Goal: Information Seeking & Learning: Learn about a topic

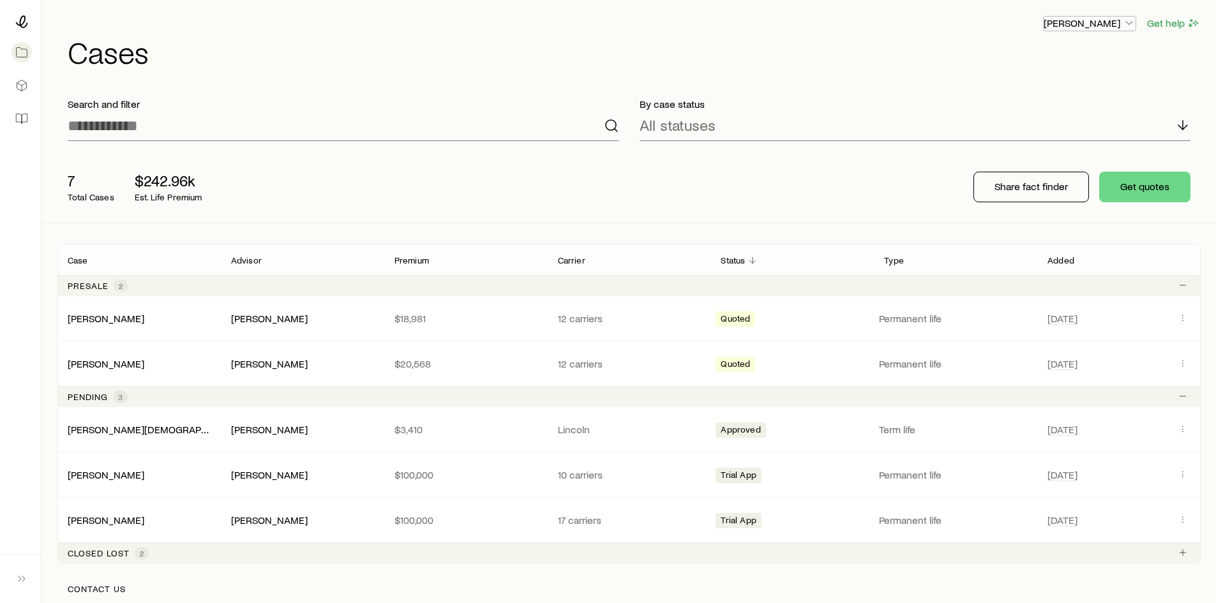
click at [1101, 19] on p "[PERSON_NAME]" at bounding box center [1090, 23] width 92 height 13
click at [1048, 82] on span "Commission schedule" at bounding box center [1061, 86] width 98 height 13
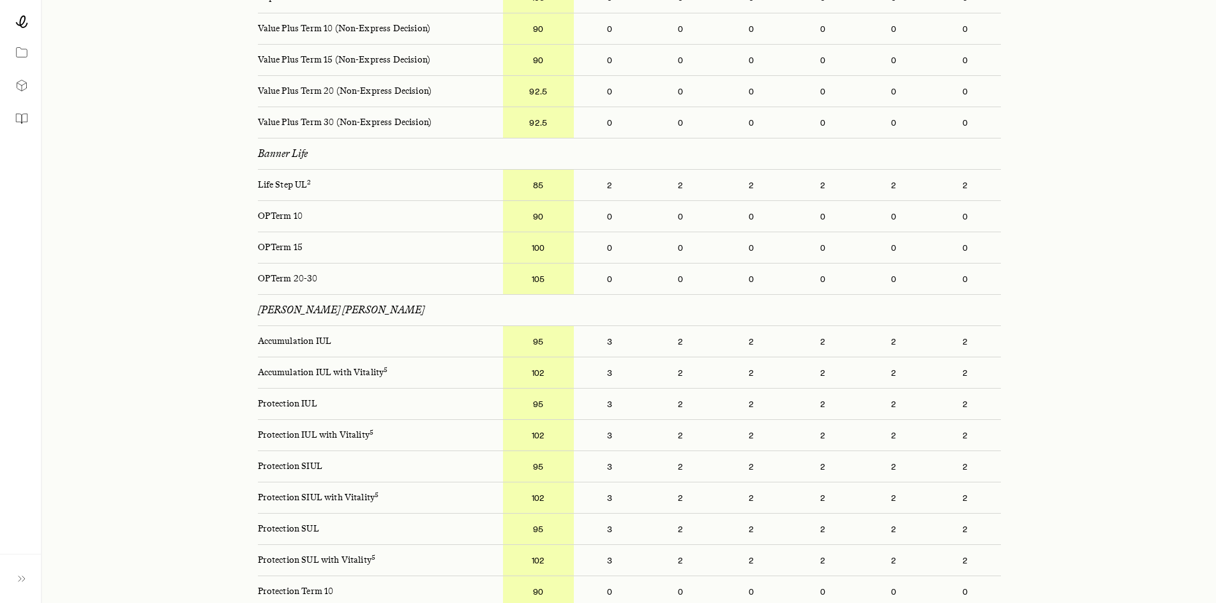
scroll to position [894, 0]
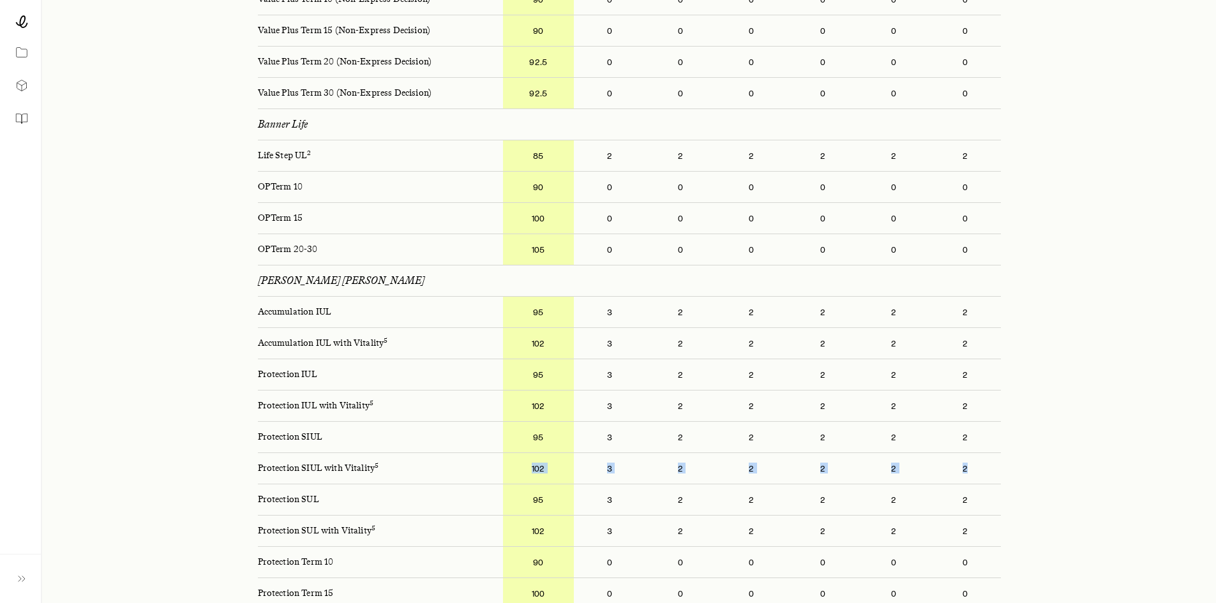
drag, startPoint x: 533, startPoint y: 456, endPoint x: 986, endPoint y: 459, distance: 452.8
click at [986, 459] on div "102 3 2 2 2 2 2" at bounding box center [757, 468] width 508 height 31
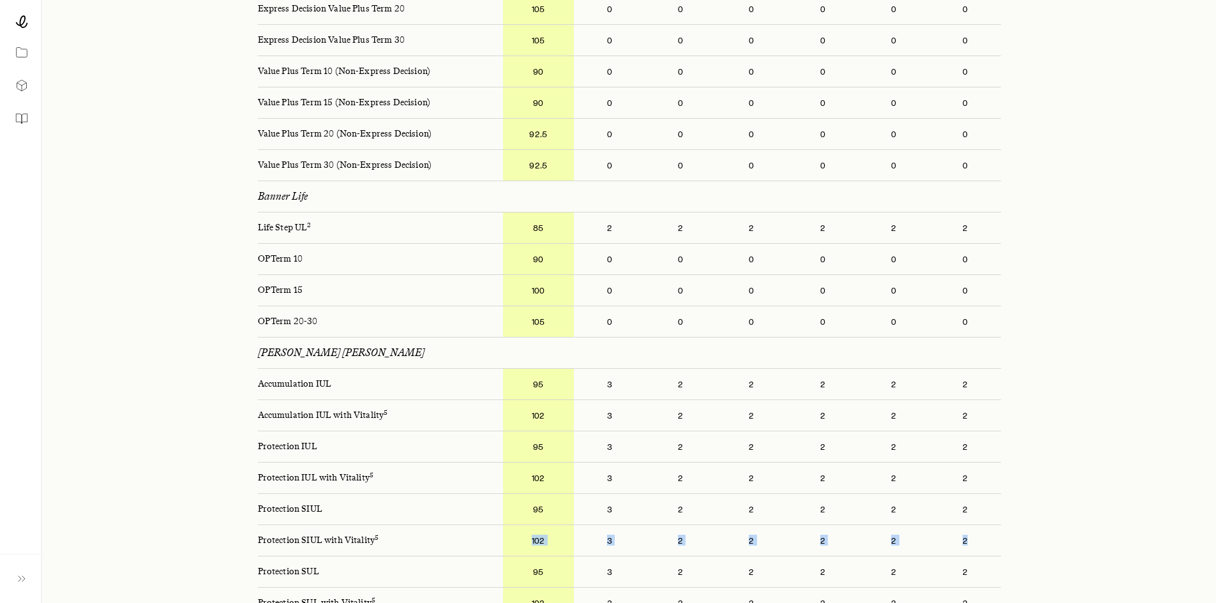
scroll to position [1086, 0]
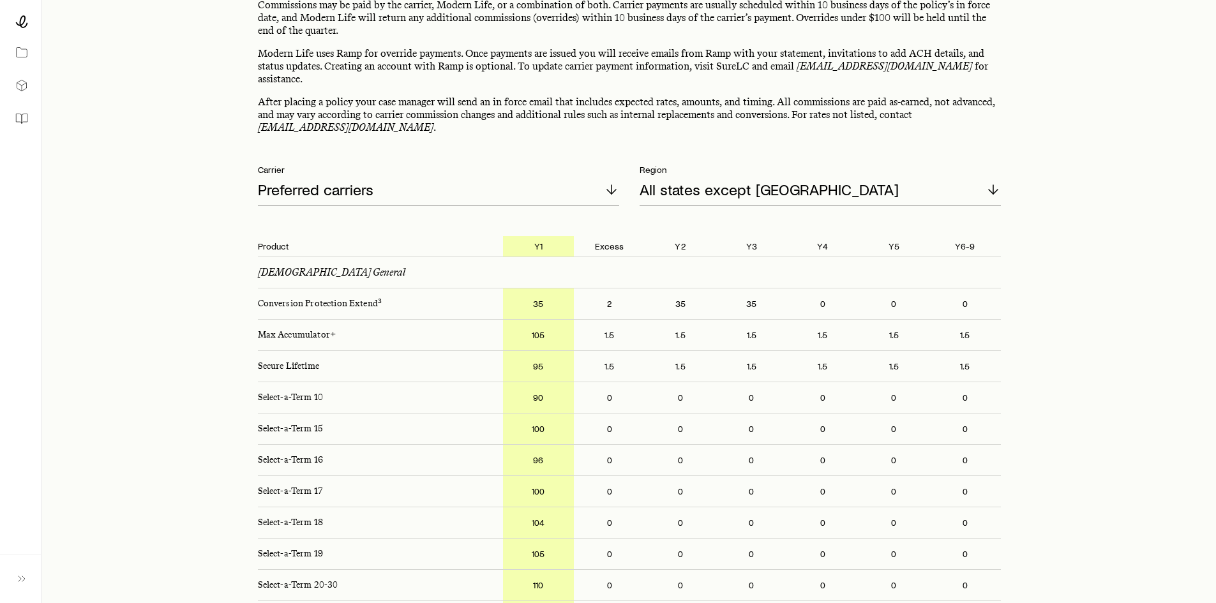
scroll to position [0, 0]
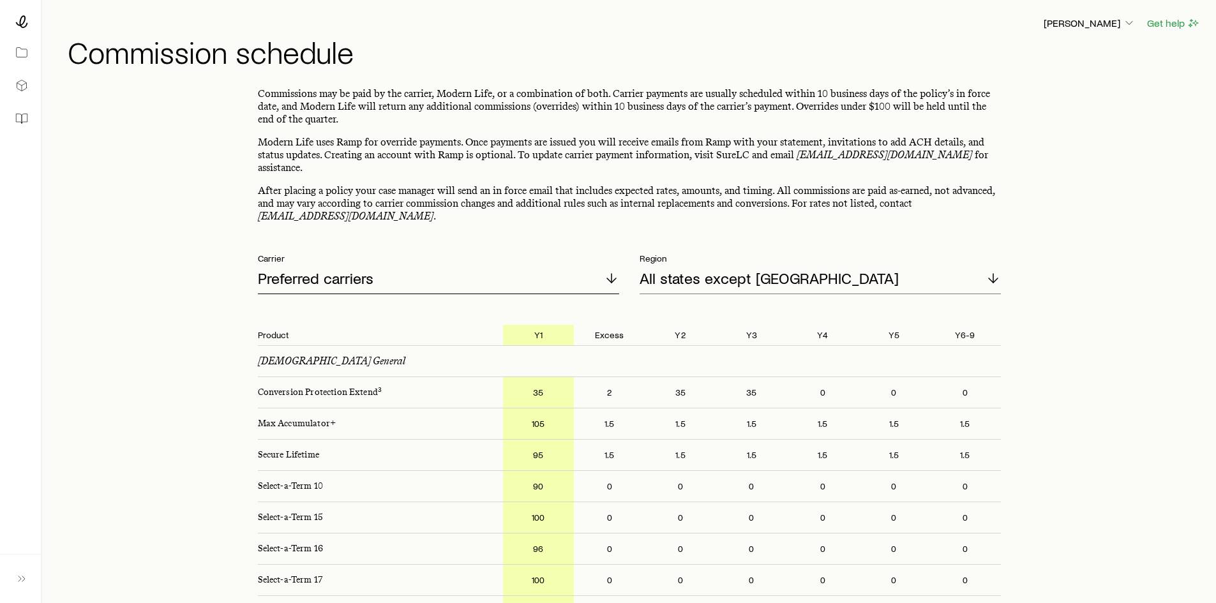
click at [609, 278] on polyline at bounding box center [611, 280] width 9 height 4
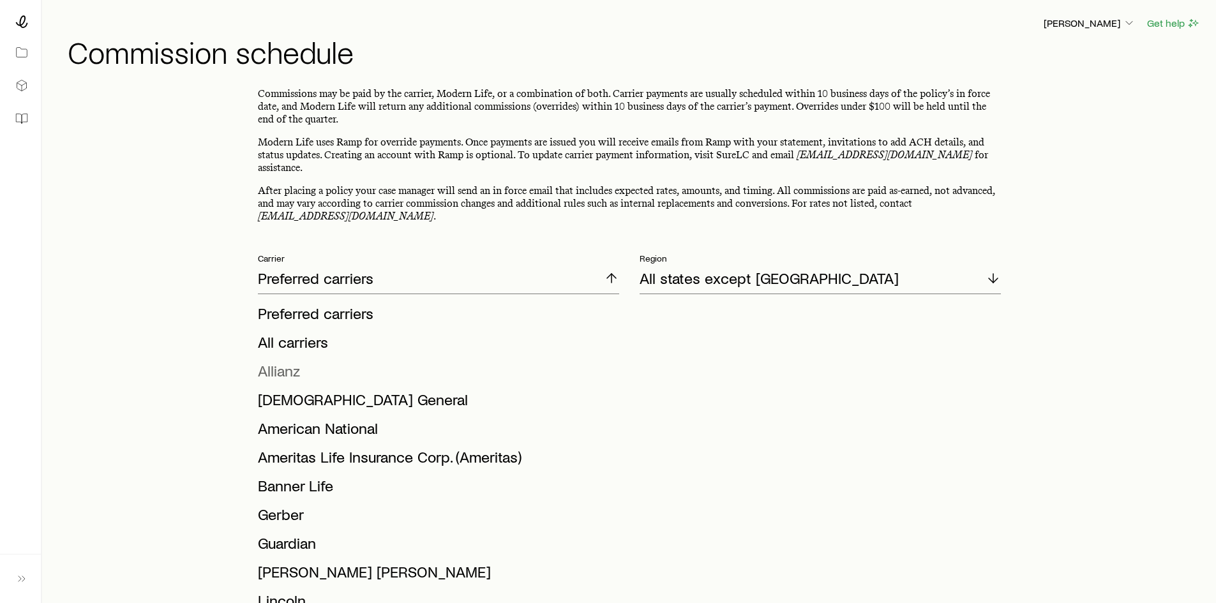
click at [287, 361] on span "Allianz" at bounding box center [279, 370] width 42 height 19
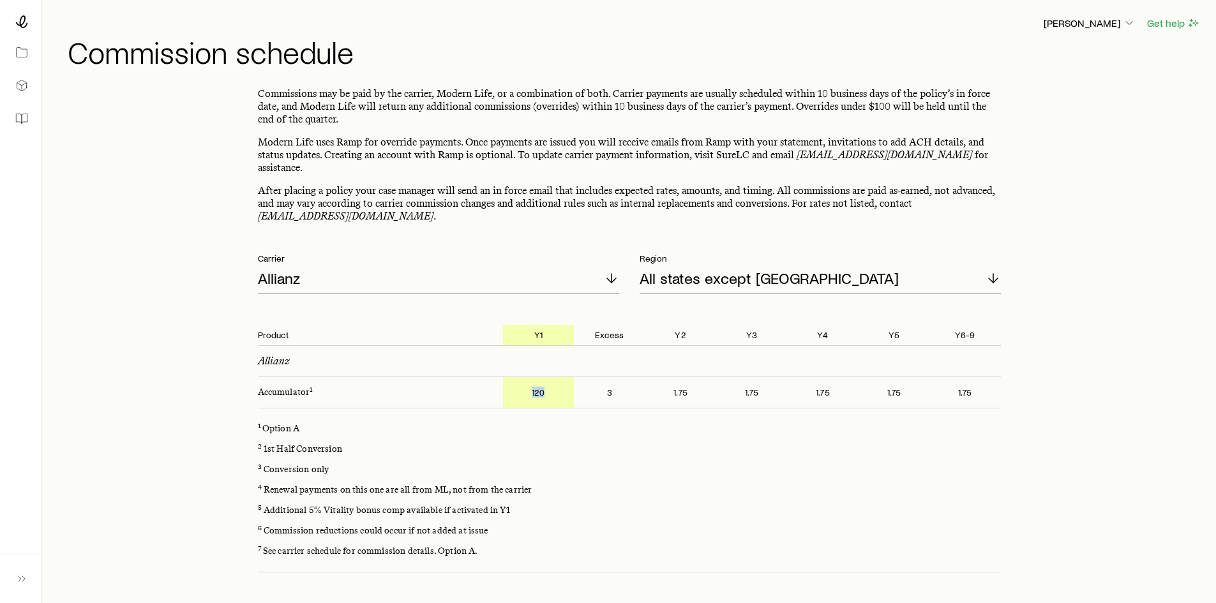
drag, startPoint x: 524, startPoint y: 388, endPoint x: 548, endPoint y: 387, distance: 24.3
click at [548, 387] on p "120" at bounding box center [538, 392] width 71 height 31
drag, startPoint x: 609, startPoint y: 386, endPoint x: 619, endPoint y: 386, distance: 10.2
click at [619, 386] on p "3" at bounding box center [609, 392] width 71 height 31
drag, startPoint x: 527, startPoint y: 384, endPoint x: 561, endPoint y: 384, distance: 33.2
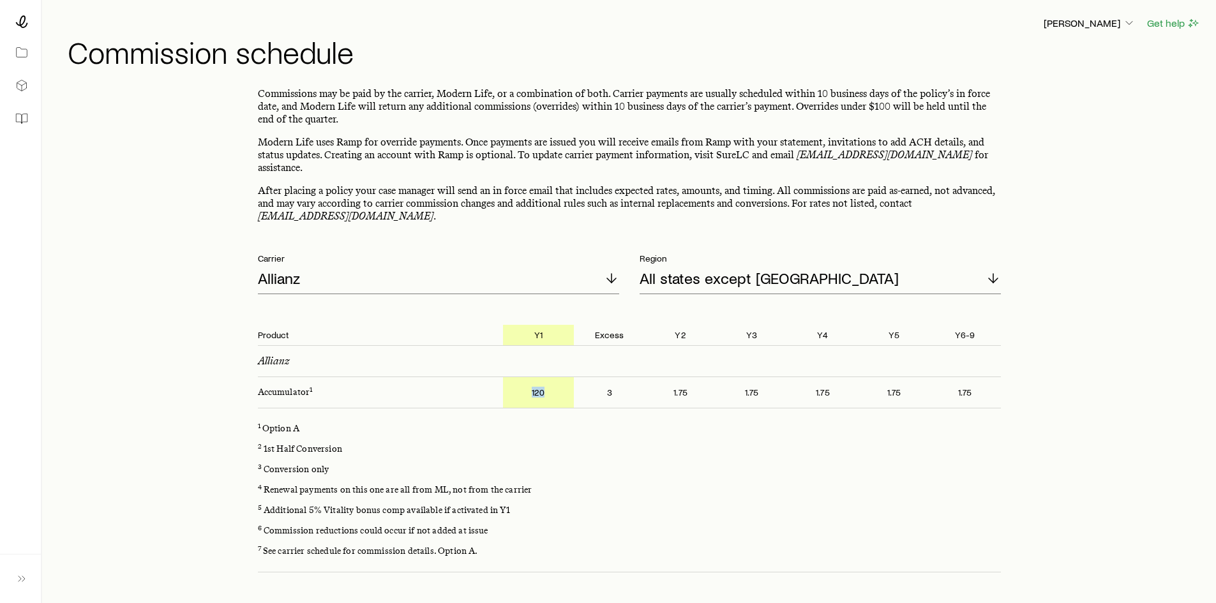
click at [561, 384] on p "120" at bounding box center [538, 392] width 71 height 31
click at [562, 424] on p "1 Option A" at bounding box center [629, 429] width 743 height 10
drag, startPoint x: 532, startPoint y: 384, endPoint x: 550, endPoint y: 384, distance: 18.5
click at [550, 384] on p "120" at bounding box center [538, 392] width 71 height 31
click at [610, 271] on icon at bounding box center [611, 278] width 15 height 15
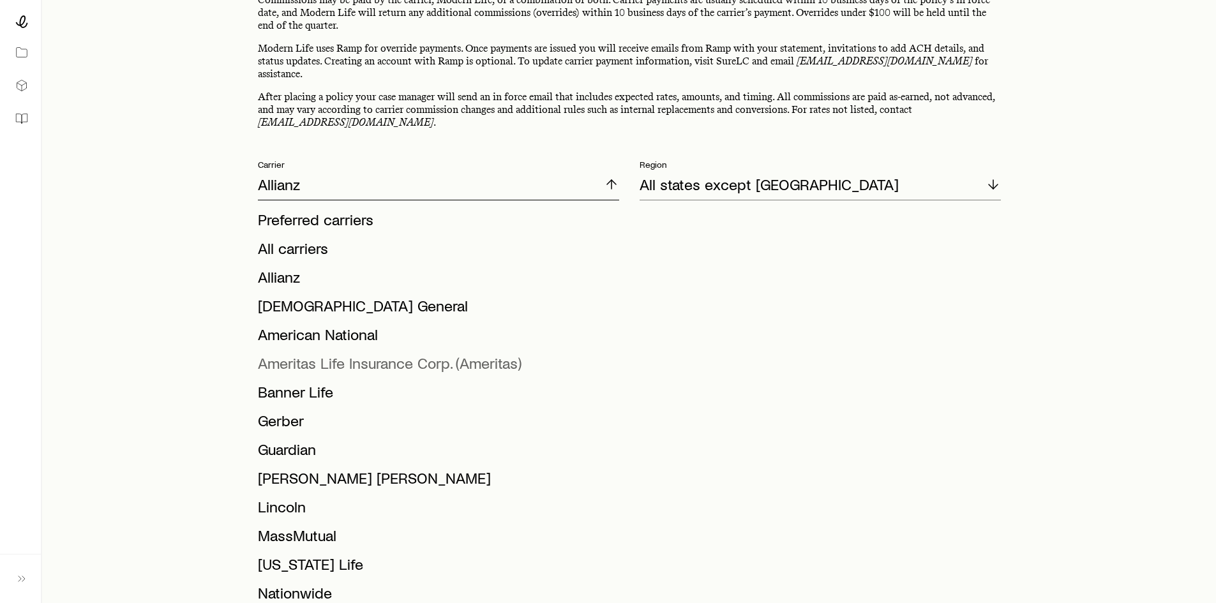
scroll to position [64, 0]
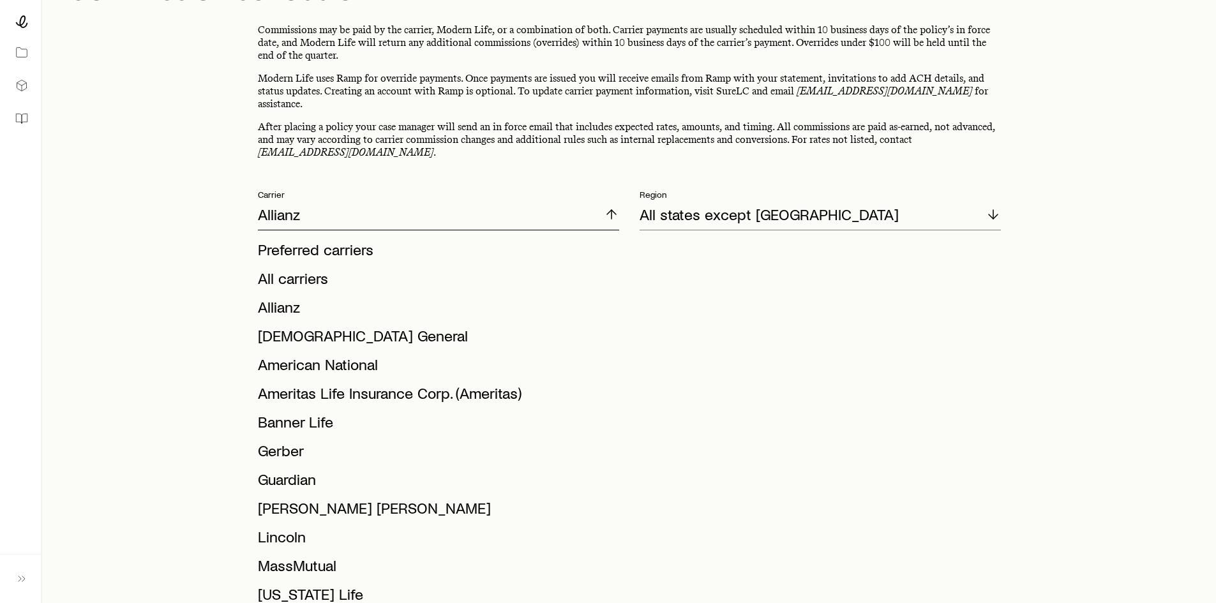
click at [607, 207] on icon at bounding box center [611, 214] width 15 height 15
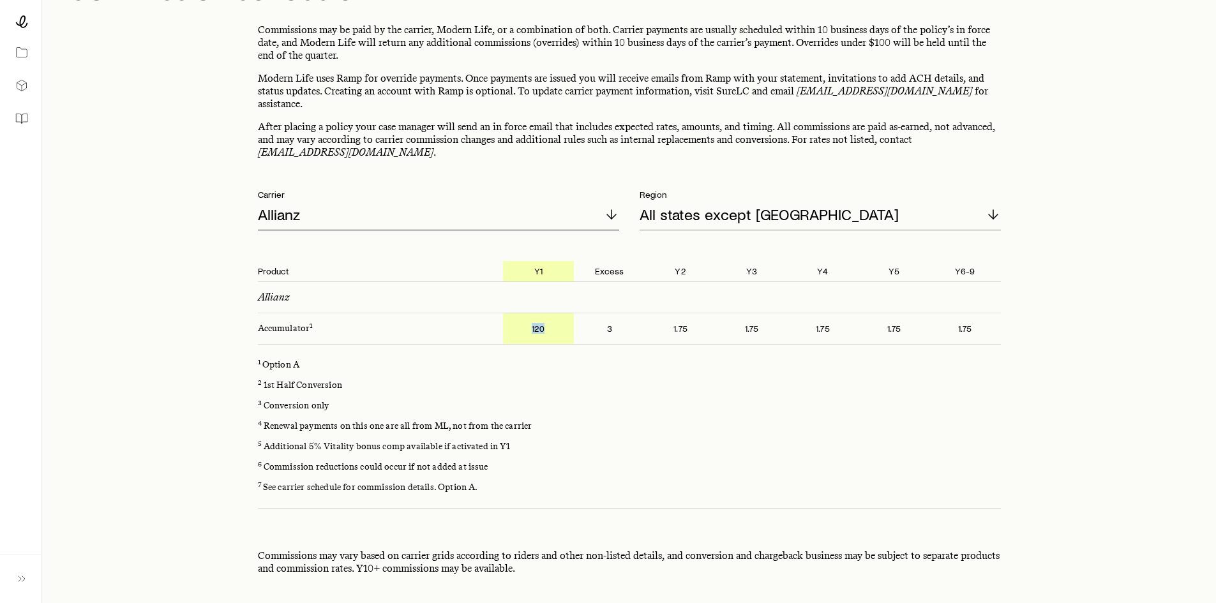
click at [607, 207] on icon at bounding box center [611, 214] width 15 height 15
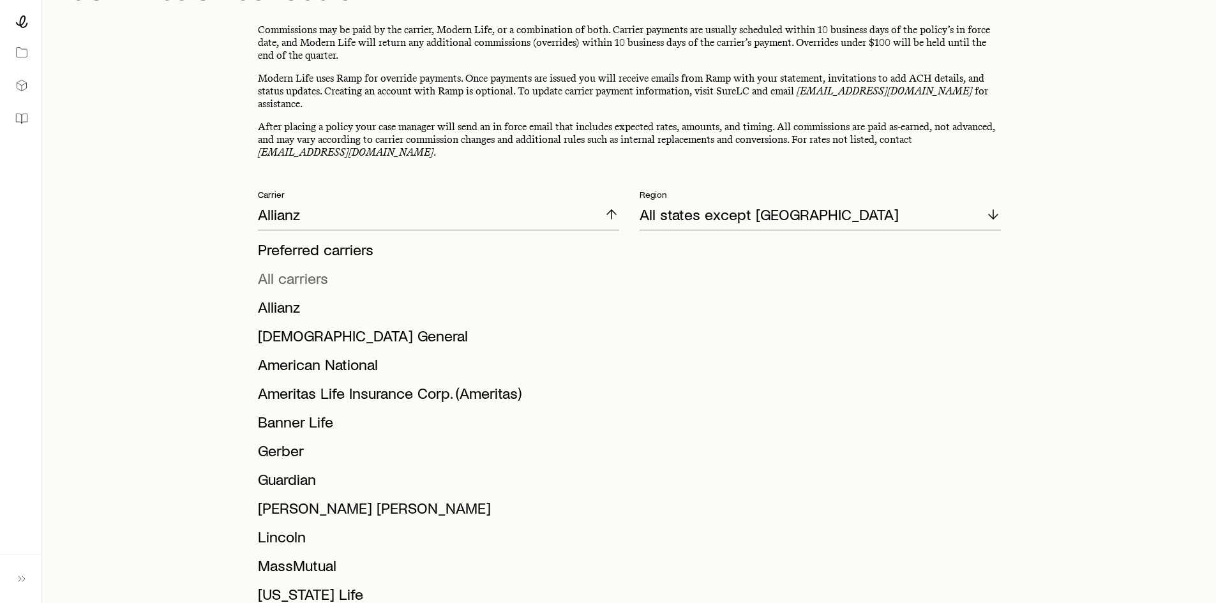
click at [321, 269] on span "All carriers" at bounding box center [293, 278] width 70 height 19
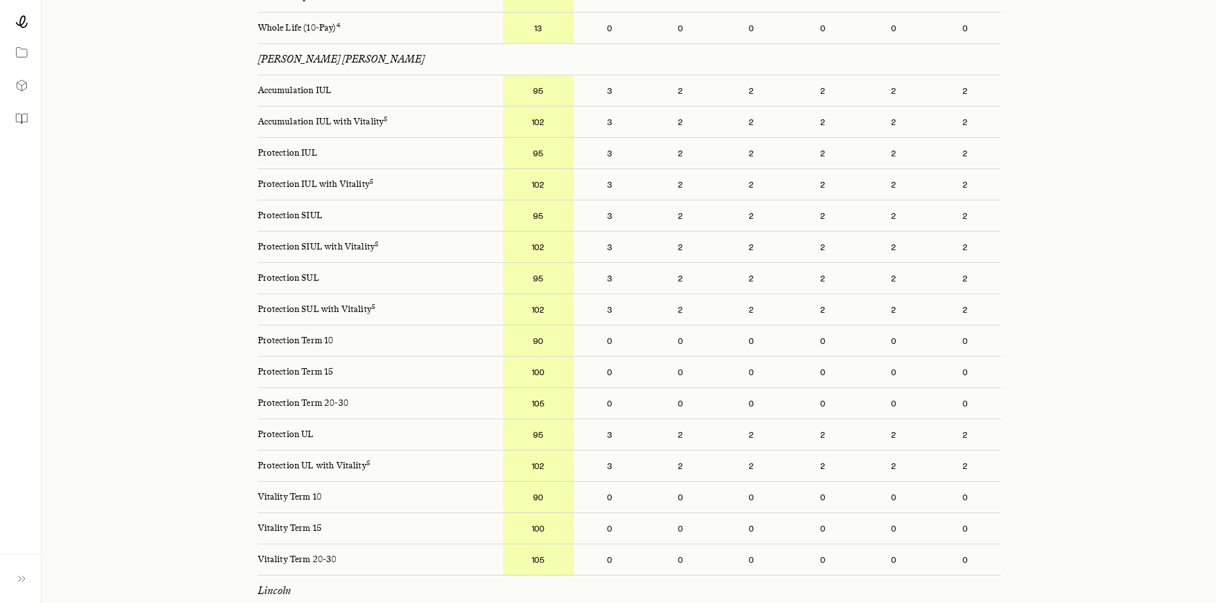
scroll to position [1469, 0]
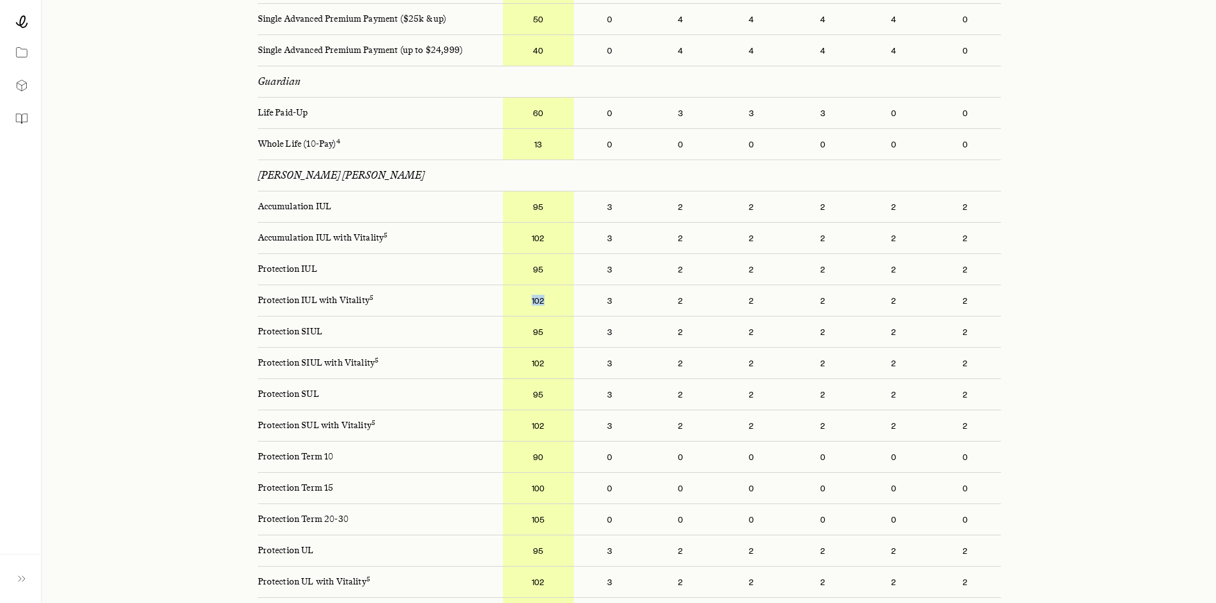
drag, startPoint x: 526, startPoint y: 287, endPoint x: 555, endPoint y: 291, distance: 28.9
click at [555, 291] on p "102" at bounding box center [538, 300] width 71 height 31
drag, startPoint x: 522, startPoint y: 349, endPoint x: 565, endPoint y: 351, distance: 43.5
click at [565, 351] on p "102" at bounding box center [538, 363] width 71 height 31
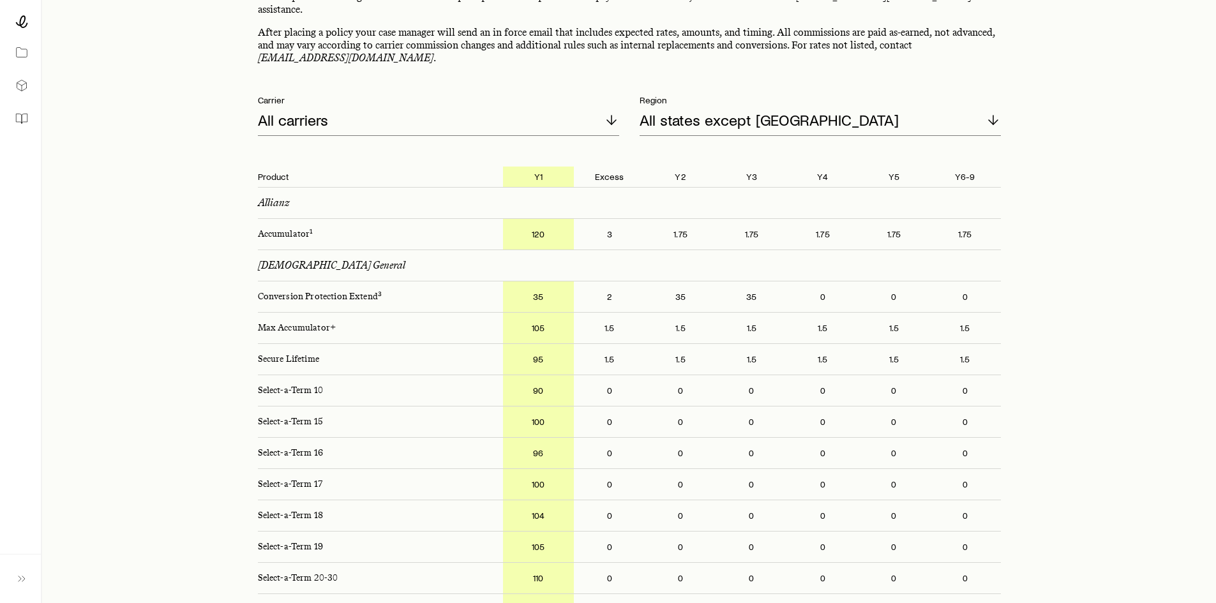
scroll to position [0, 0]
